Goal: Information Seeking & Learning: Learn about a topic

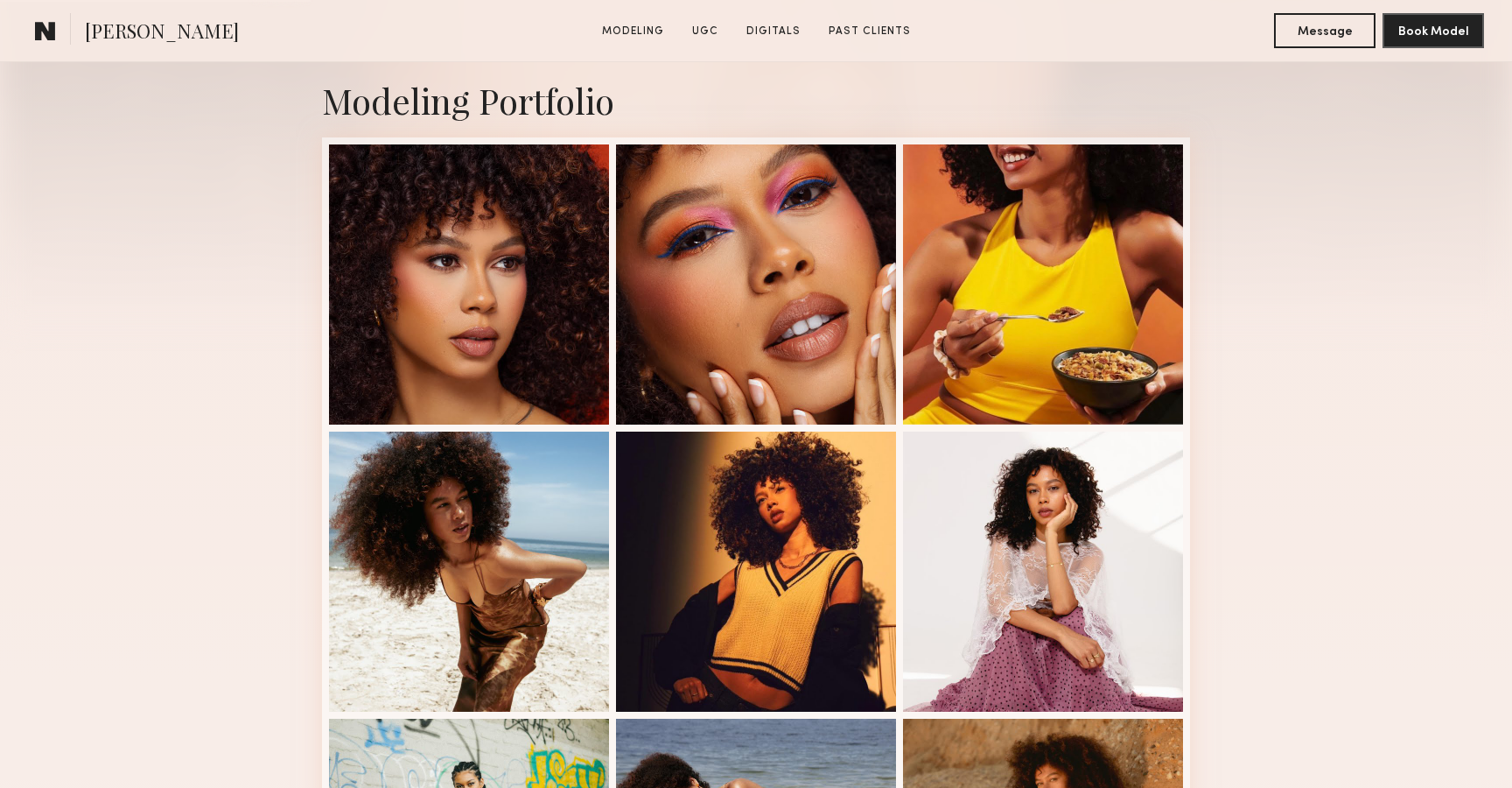
scroll to position [382, 0]
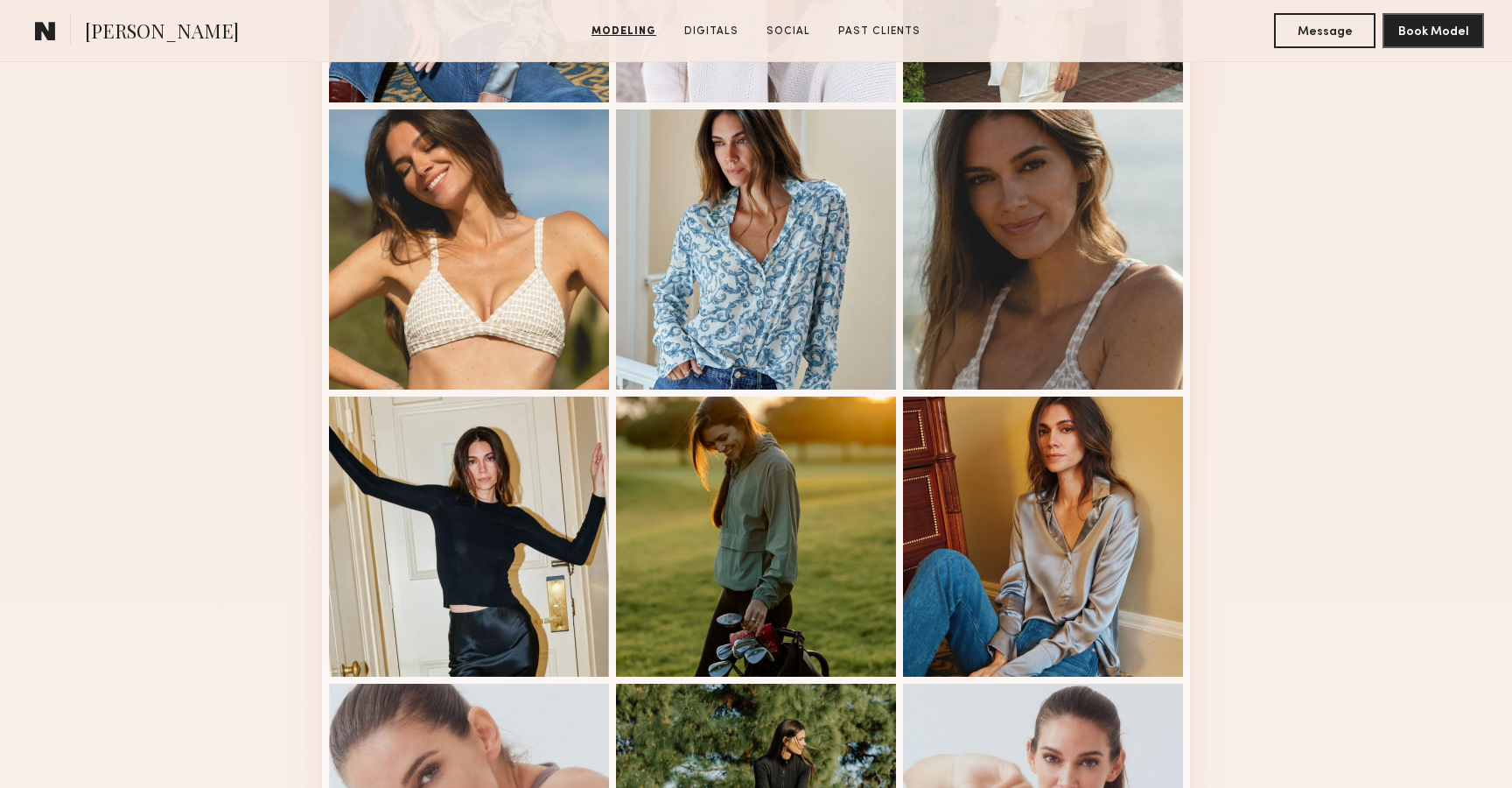
scroll to position [723, 0]
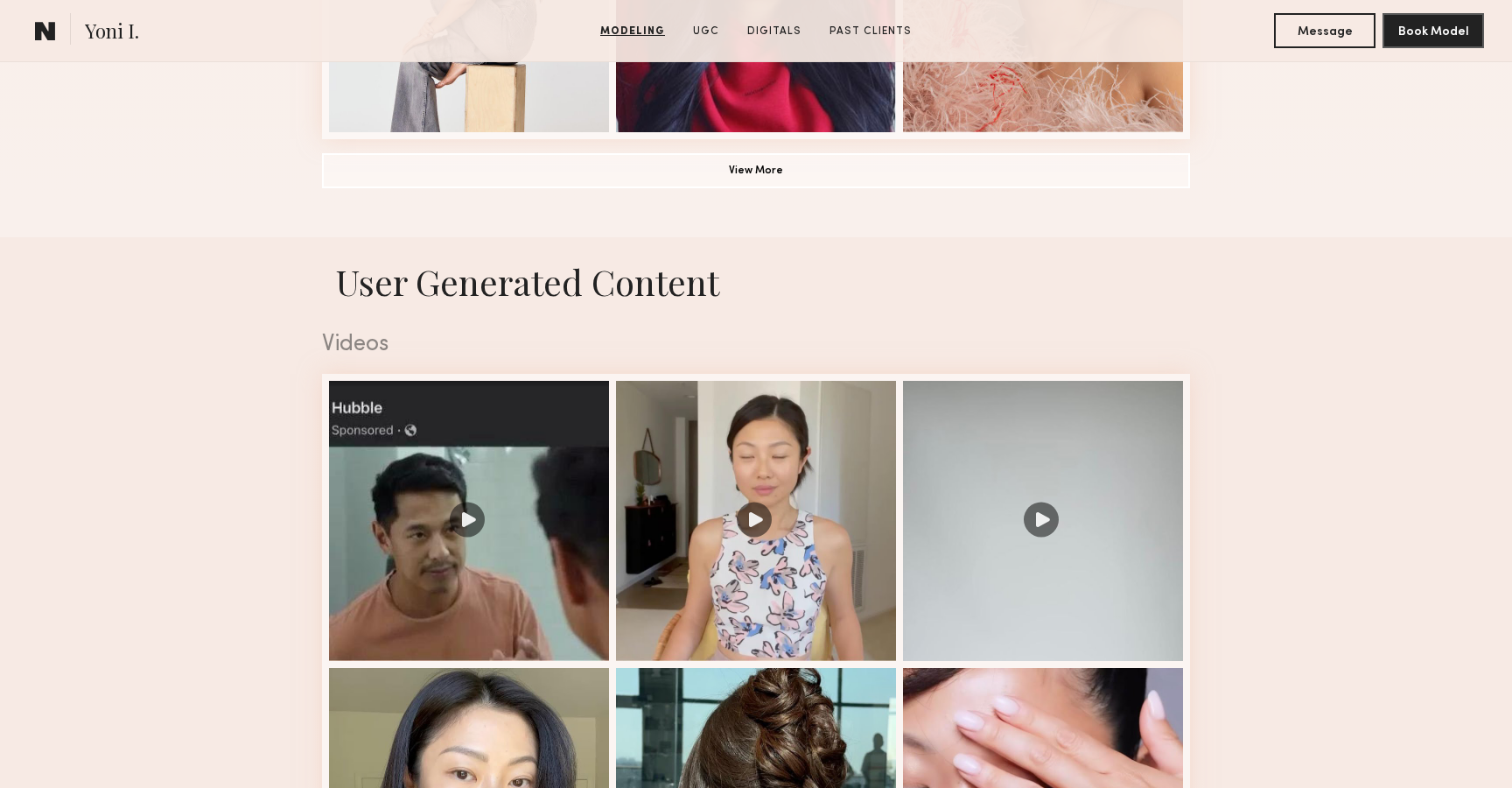
scroll to position [1528, 0]
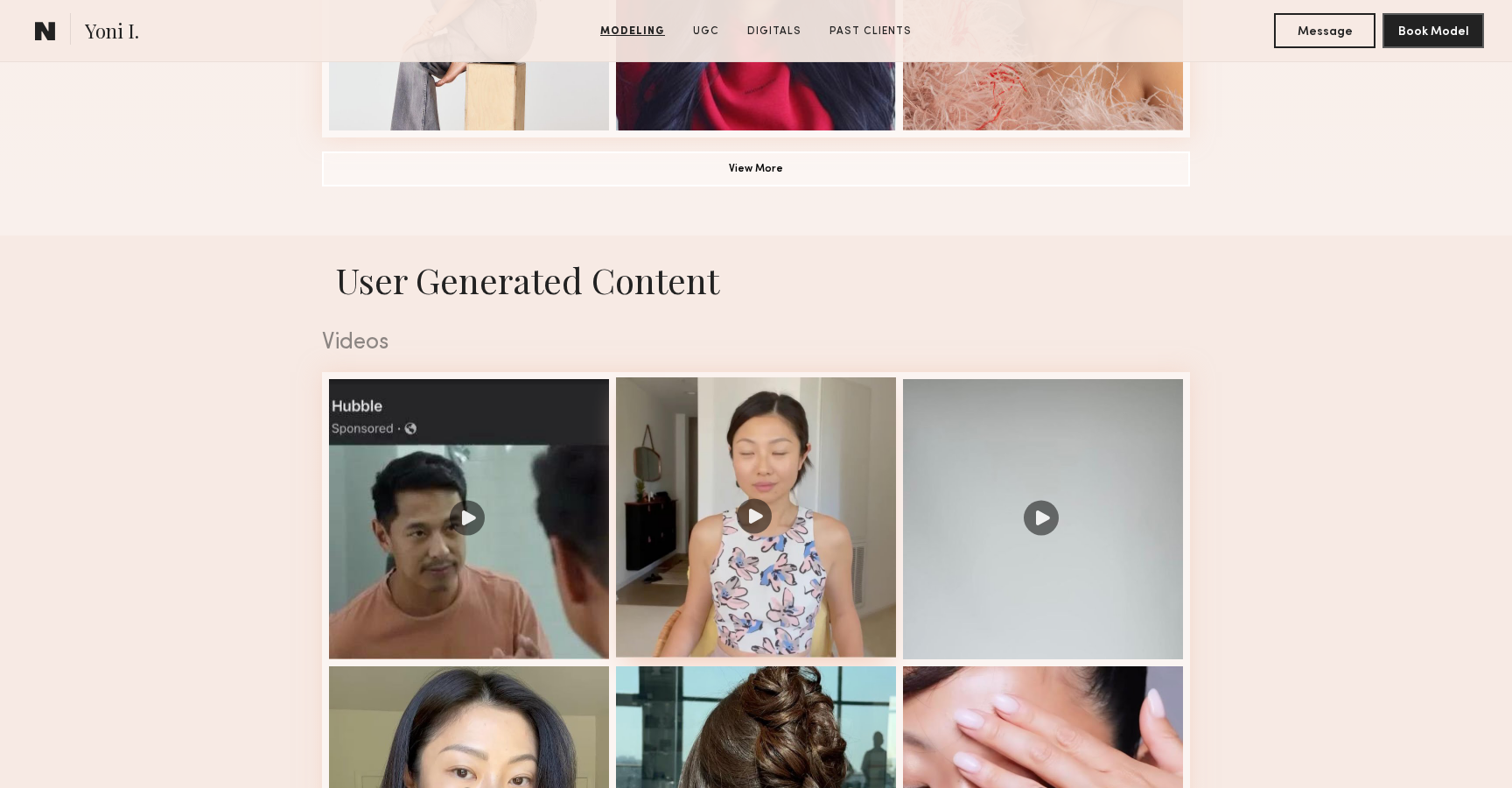
click at [758, 508] on div at bounding box center [756, 517] width 280 height 280
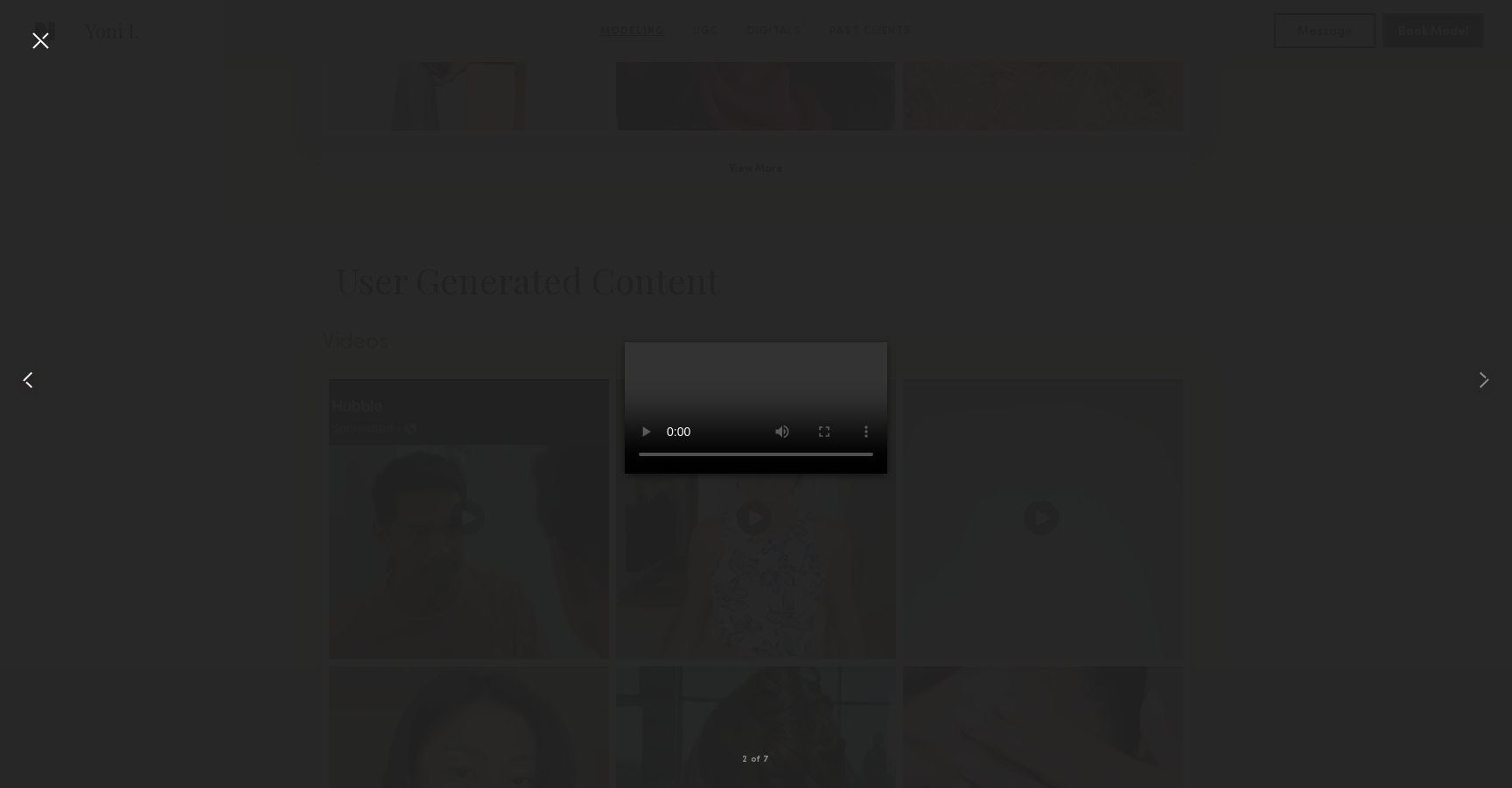
click at [28, 386] on common-icon at bounding box center [28, 379] width 28 height 28
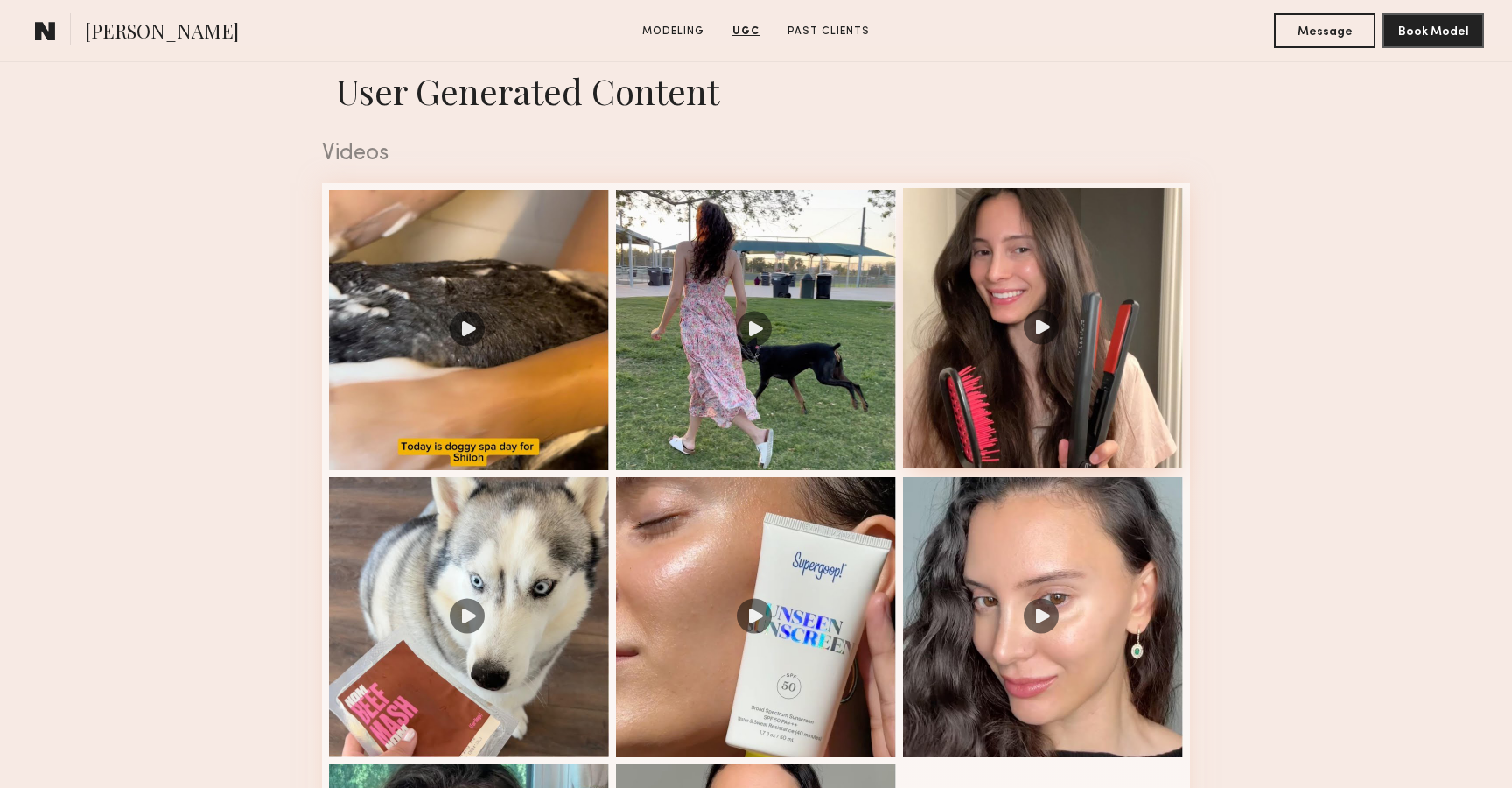
scroll to position [1733, 0]
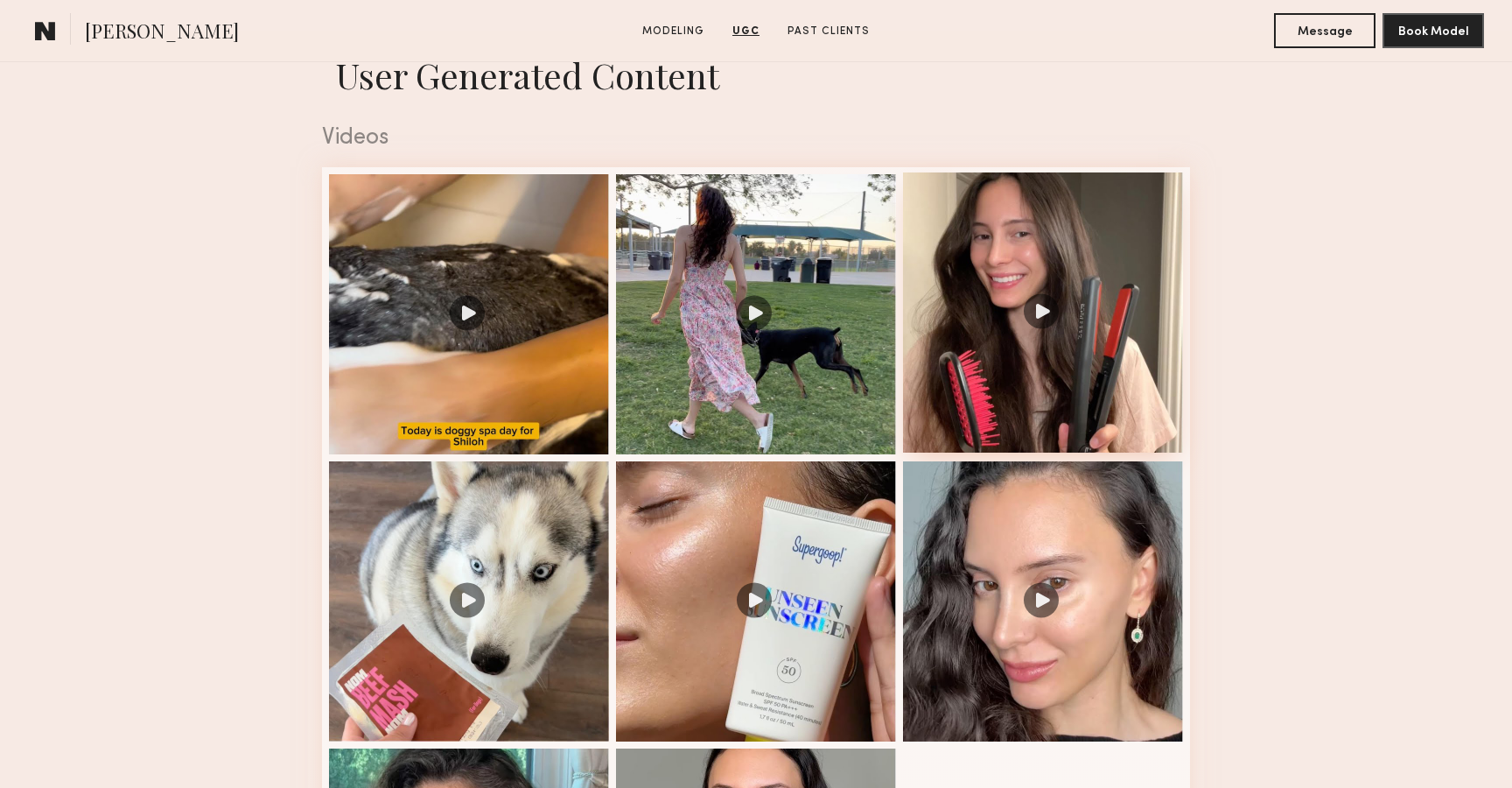
click at [1043, 295] on div at bounding box center [1042, 312] width 280 height 280
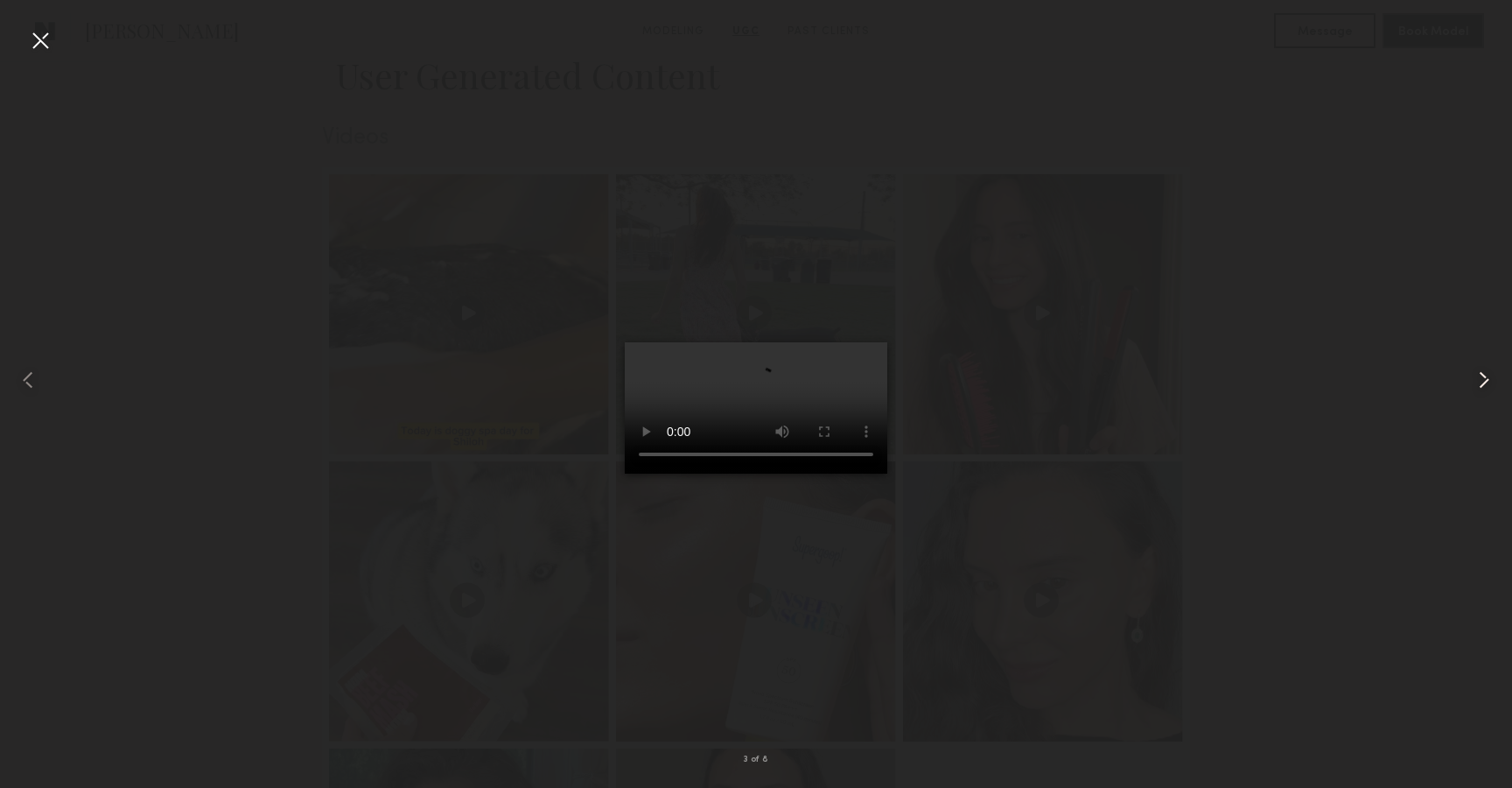
click at [1482, 375] on common-icon at bounding box center [1484, 379] width 28 height 28
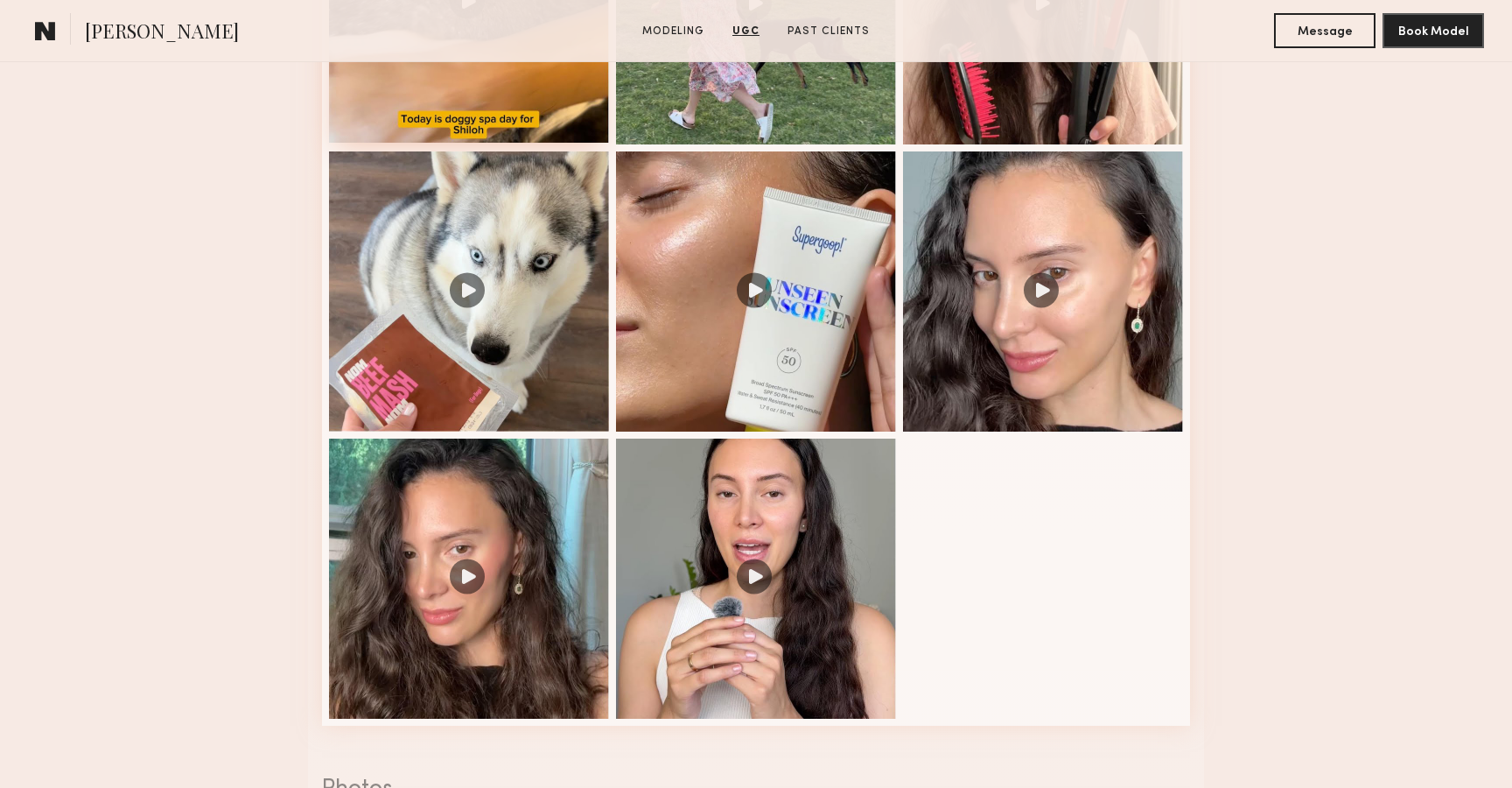
scroll to position [2058, 0]
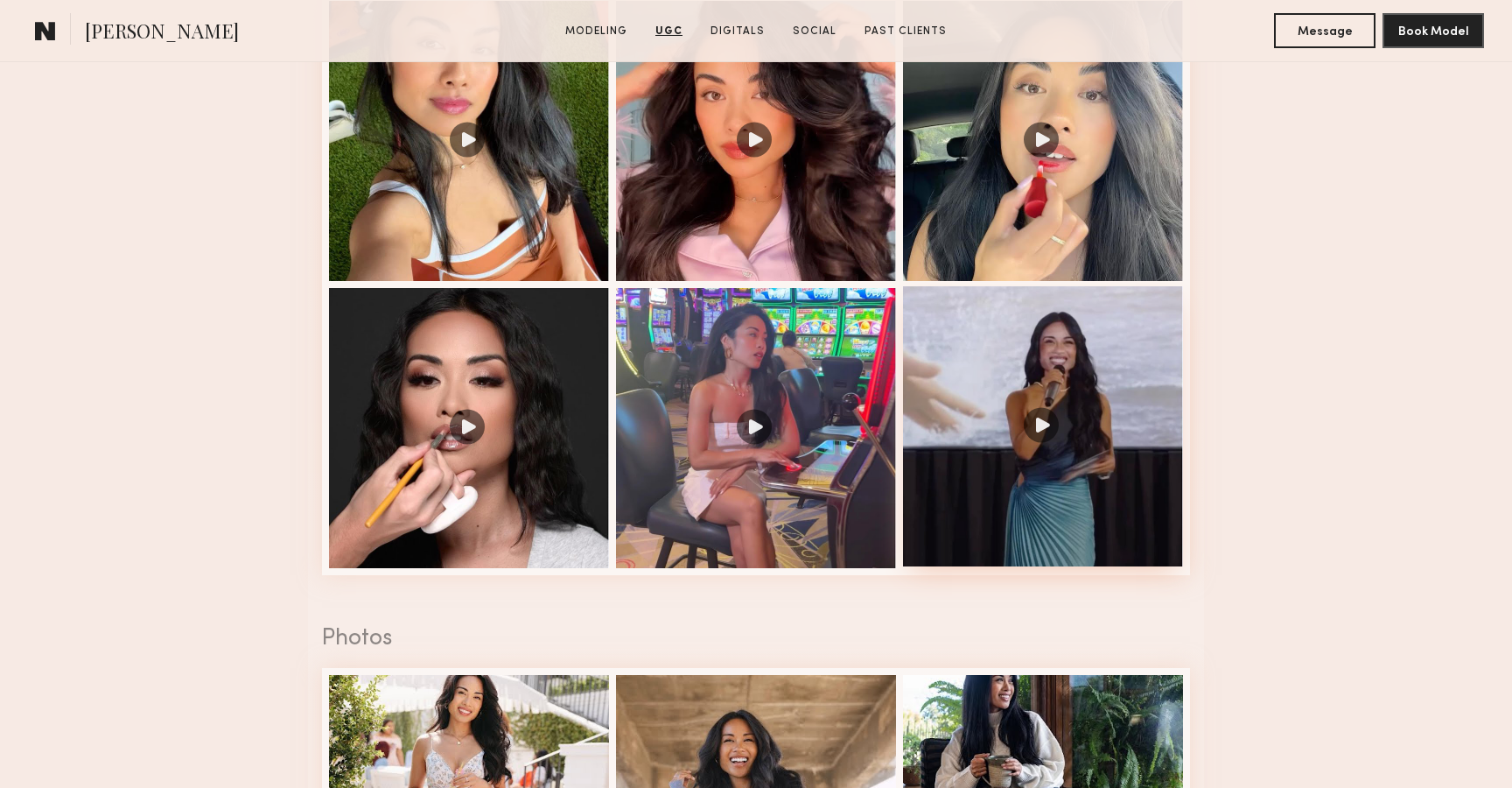
scroll to position [1733, 0]
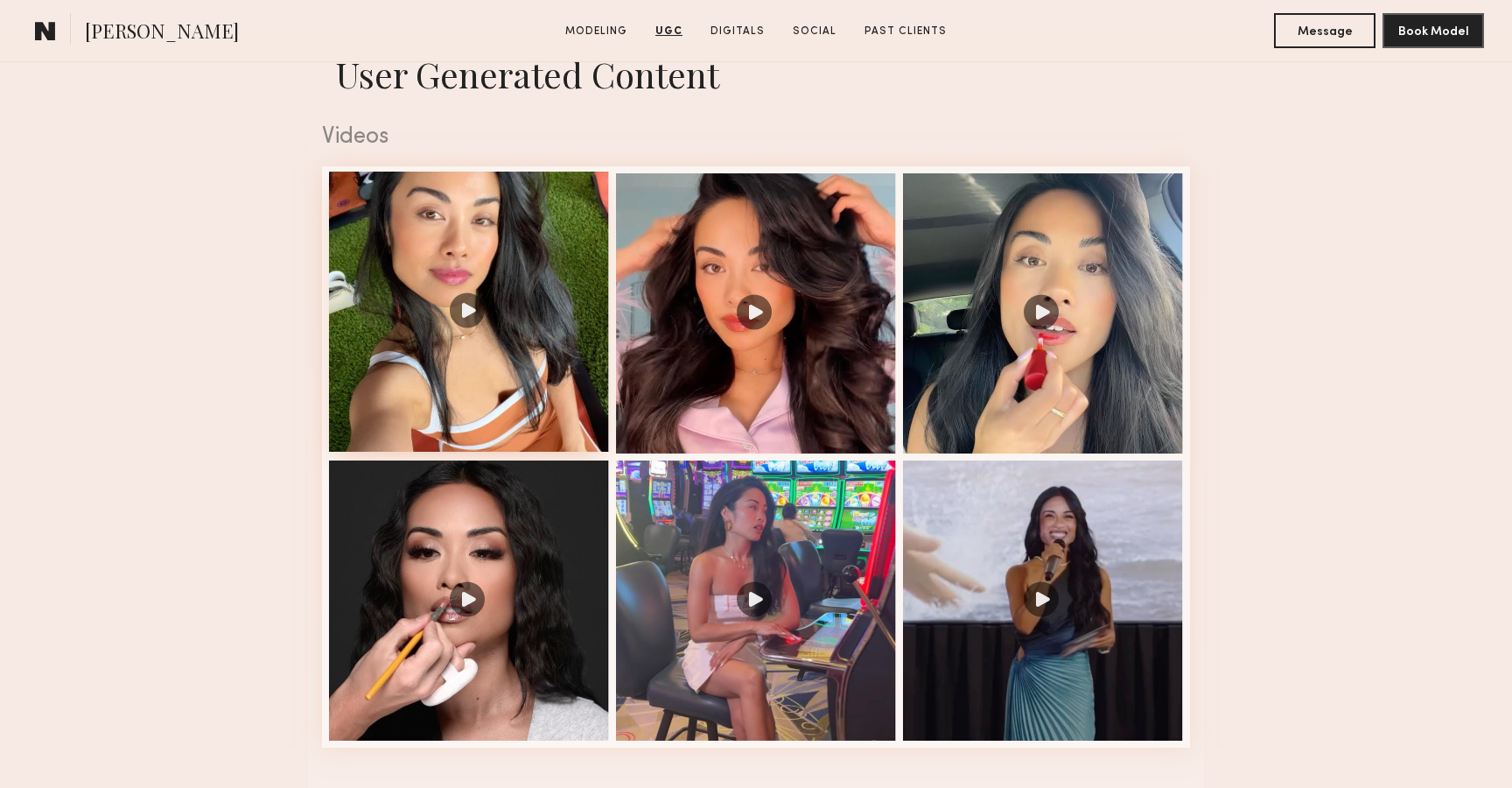
click at [468, 307] on div at bounding box center [469, 311] width 280 height 280
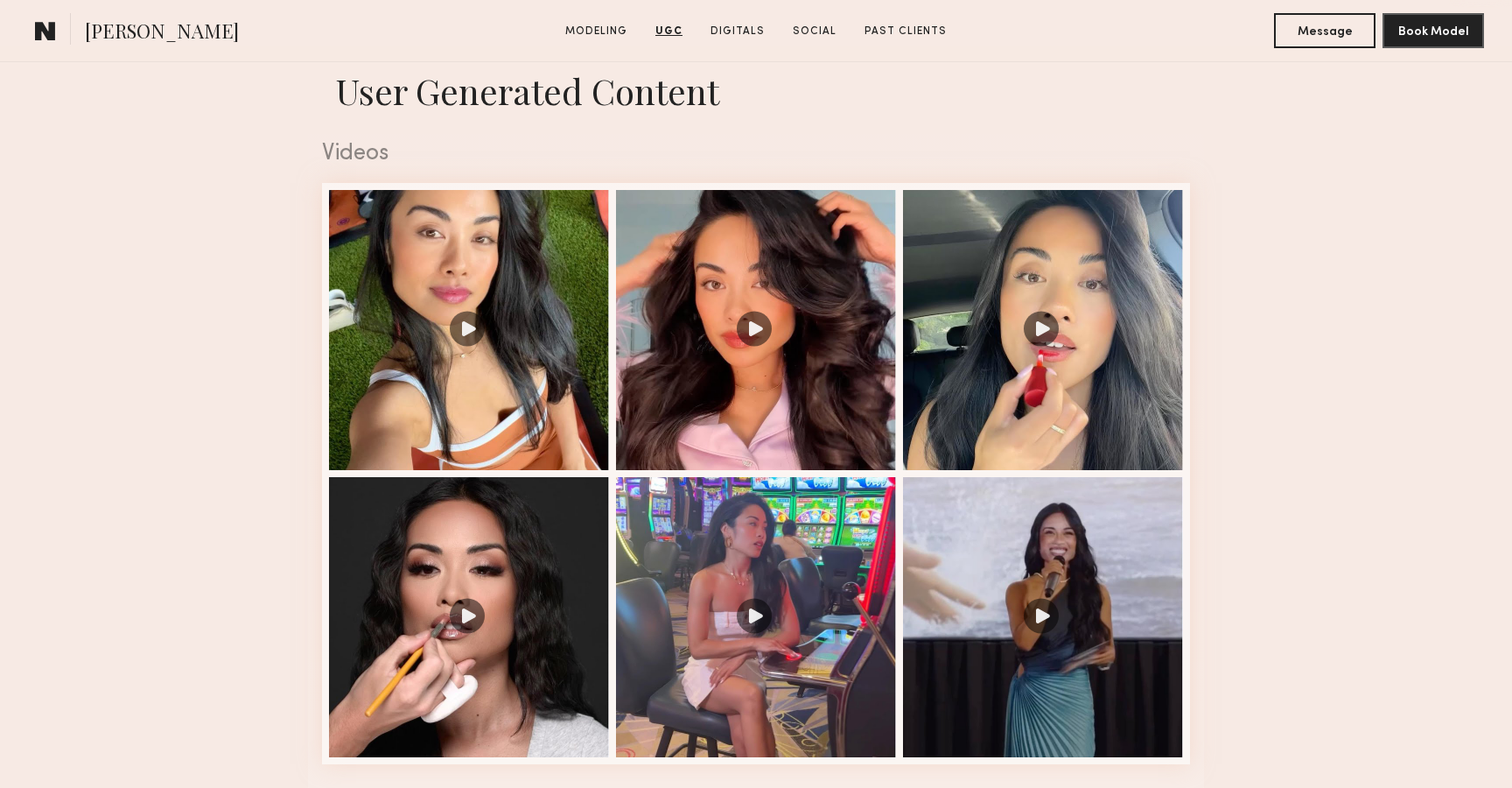
scroll to position [1725, 0]
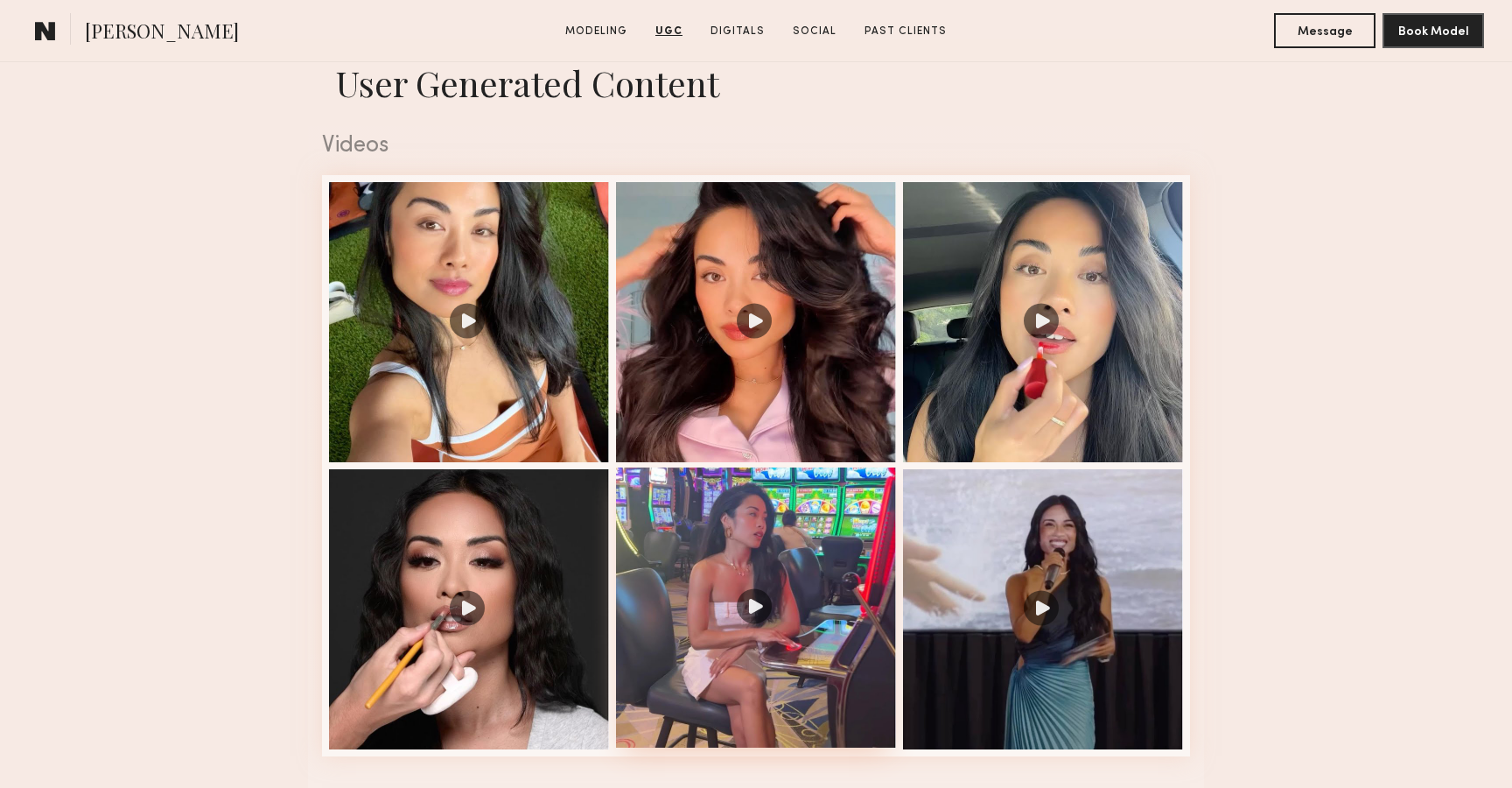
click at [759, 608] on div at bounding box center [756, 607] width 280 height 280
